Goal: Task Accomplishment & Management: Use online tool/utility

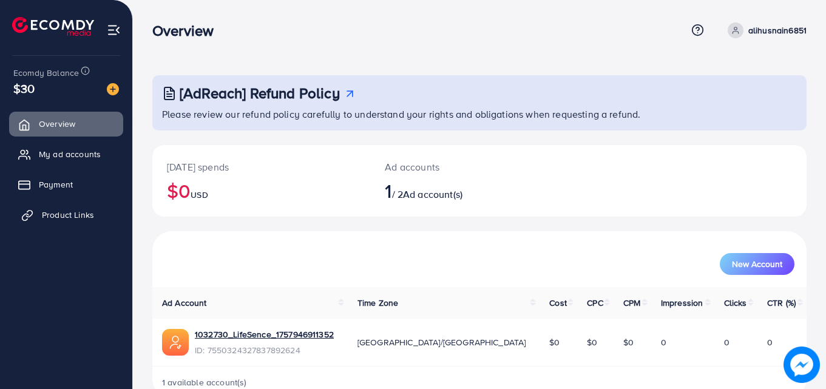
click at [96, 221] on link "Product Links" at bounding box center [66, 215] width 114 height 24
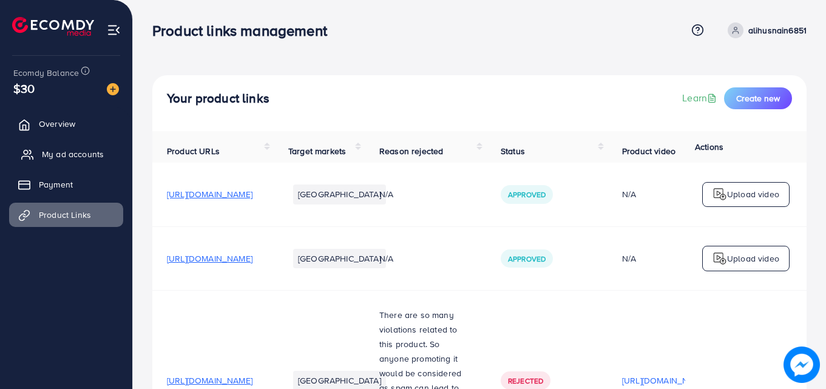
click at [50, 160] on span "My ad accounts" at bounding box center [73, 154] width 62 height 12
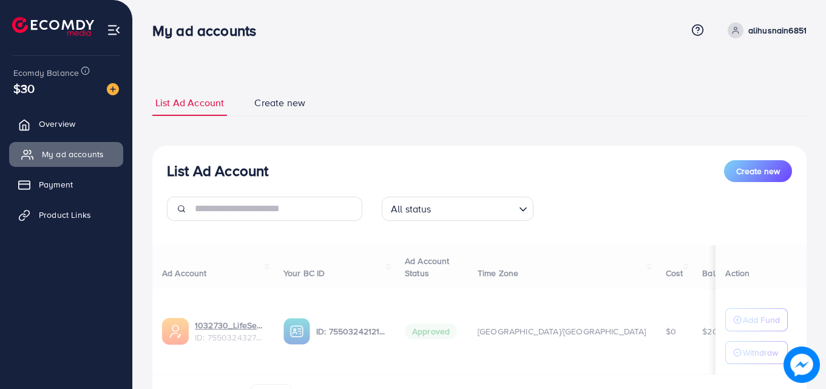
click at [50, 160] on span "My ad accounts" at bounding box center [73, 154] width 62 height 12
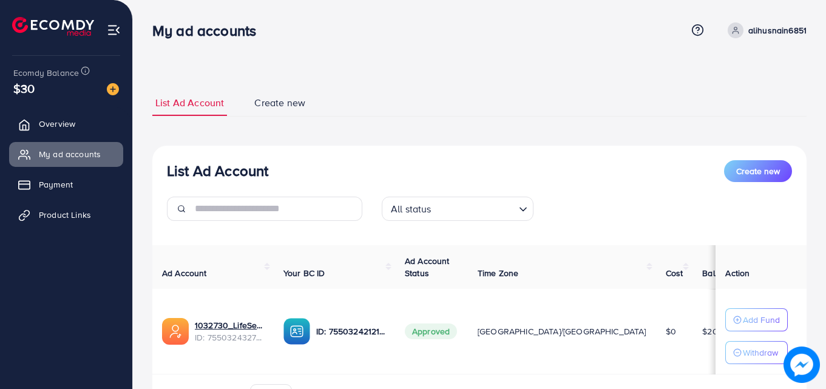
scroll to position [73, 0]
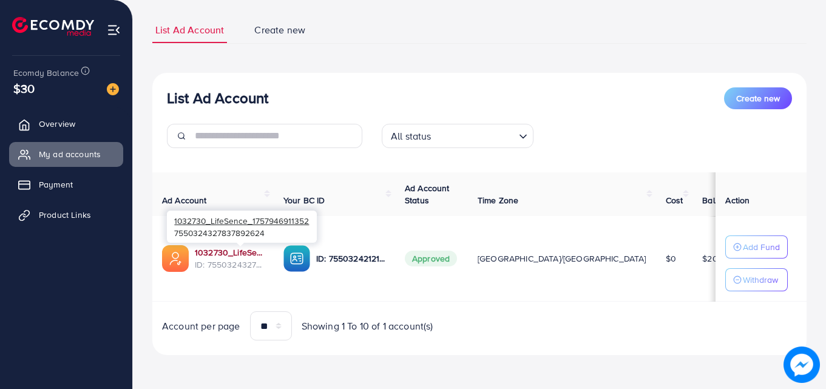
click at [252, 251] on link "1032730_LifeSence_1757946911352" at bounding box center [229, 252] width 69 height 12
click at [92, 211] on span "Product Links" at bounding box center [68, 215] width 52 height 12
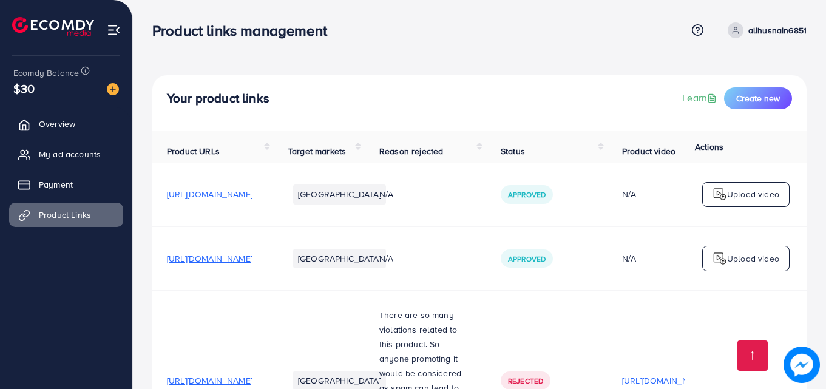
scroll to position [481, 0]
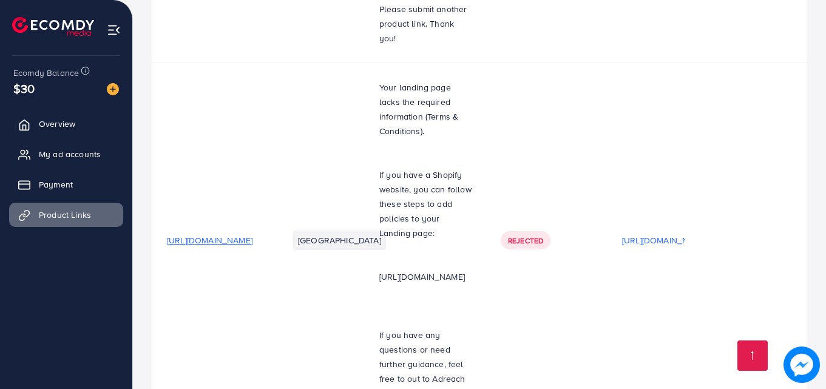
scroll to position [481, 0]
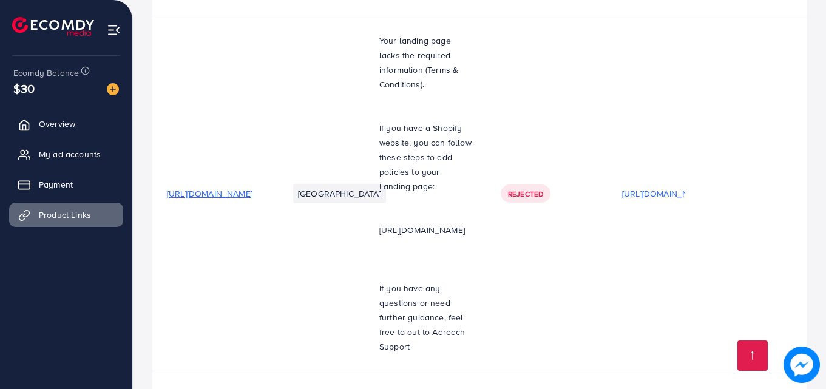
scroll to position [481, 0]
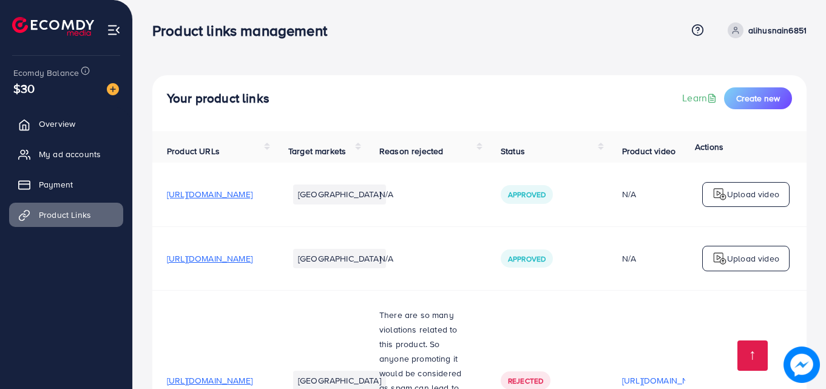
scroll to position [481, 0]
